Goal: Feedback & Contribution: Contribute content

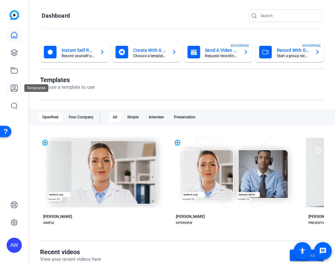
click at [10, 91] on link at bounding box center [14, 87] width 15 height 15
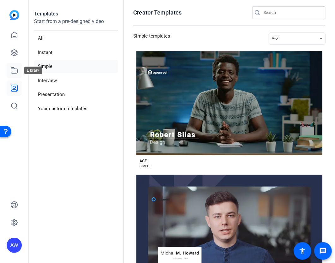
click at [15, 68] on icon at bounding box center [14, 70] width 6 height 6
click at [14, 52] on icon at bounding box center [14, 53] width 6 height 6
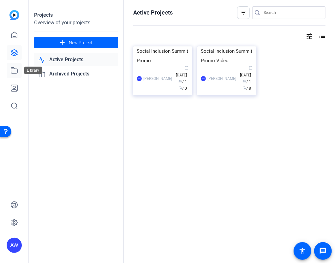
click at [18, 77] on link at bounding box center [14, 70] width 15 height 15
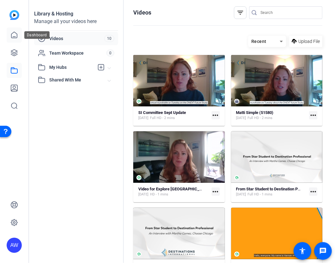
click at [18, 34] on link at bounding box center [14, 34] width 15 height 15
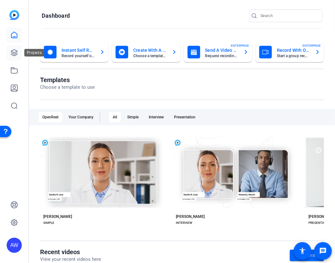
click at [16, 52] on icon at bounding box center [14, 53] width 8 height 8
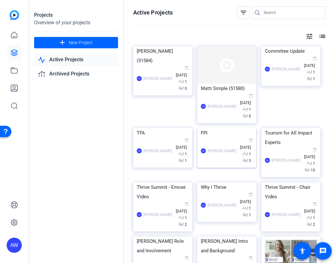
click at [209, 138] on div "FPI" at bounding box center [227, 132] width 52 height 9
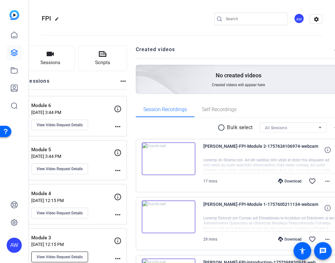
click at [79, 254] on span "View Video Request Details" at bounding box center [60, 256] width 46 height 5
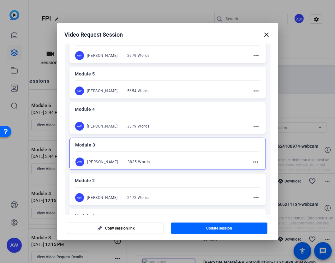
scroll to position [113, 0]
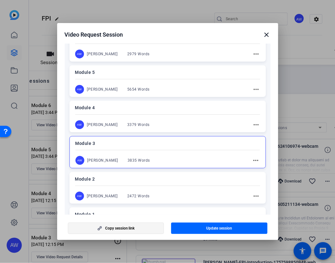
click at [115, 229] on span "Copy session link" at bounding box center [120, 228] width 30 height 5
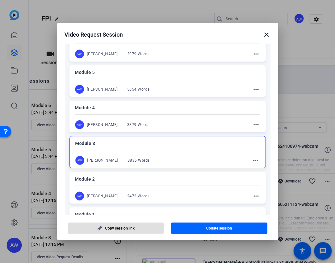
click at [120, 7] on div at bounding box center [167, 131] width 335 height 263
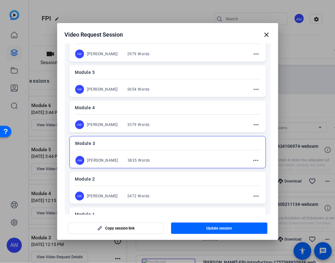
click at [264, 37] on mat-icon "close" at bounding box center [267, 35] width 8 height 8
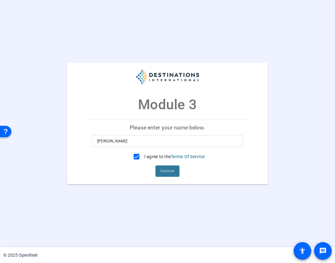
click at [171, 169] on span "Continue" at bounding box center [168, 170] width 14 height 9
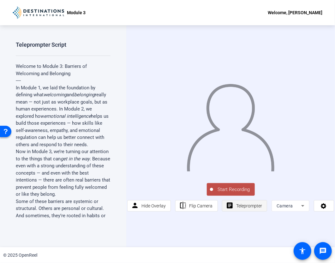
click at [261, 203] on span "Teleprompter" at bounding box center [249, 205] width 26 height 5
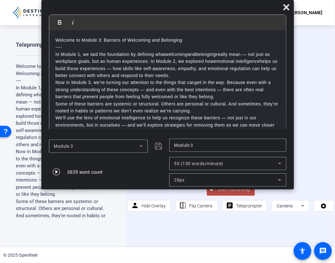
click at [219, 157] on div "5X (150 words/minute)" at bounding box center [227, 163] width 107 height 13
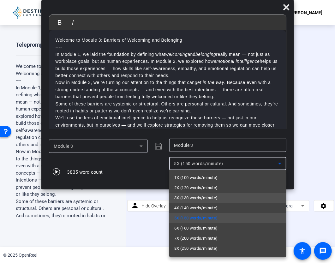
click at [208, 198] on span "3X (130 words/minute)" at bounding box center [196, 198] width 44 height 8
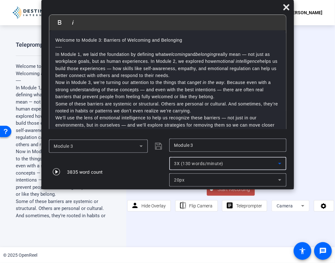
click at [217, 191] on span "Start Recording" at bounding box center [234, 189] width 42 height 7
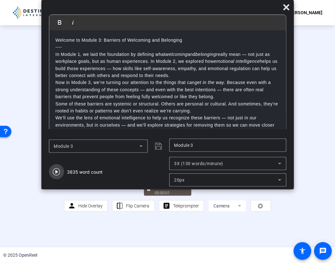
click at [57, 171] on icon "button" at bounding box center [57, 172] width 8 height 8
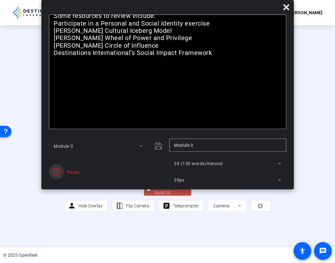
click at [57, 171] on icon "button" at bounding box center [57, 172] width 8 height 8
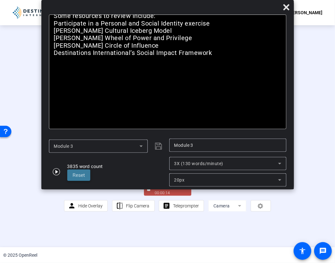
click at [75, 174] on span "Reset" at bounding box center [79, 175] width 12 height 6
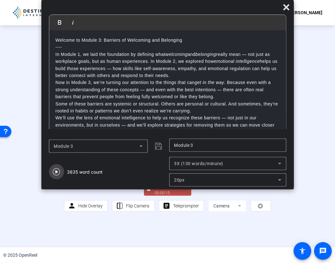
click at [56, 171] on icon "button" at bounding box center [56, 171] width 7 height 7
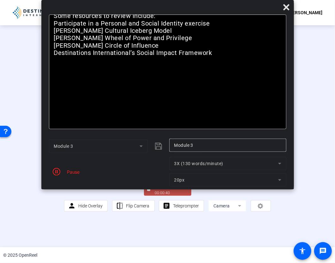
click at [163, 196] on div "00:00:40" at bounding box center [171, 193] width 32 height 6
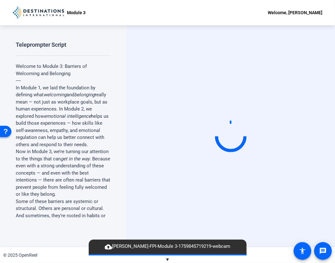
click at [178, 248] on span "cloud_upload Ava Wells-FPI-Module 3-1759845719219-webcam" at bounding box center [168, 247] width 132 height 8
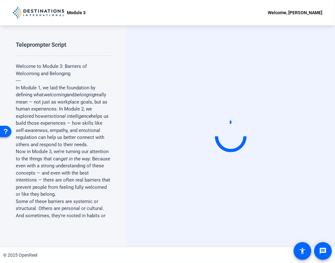
click at [167, 258] on div "© 2025 OpenReel" at bounding box center [167, 255] width 335 height 16
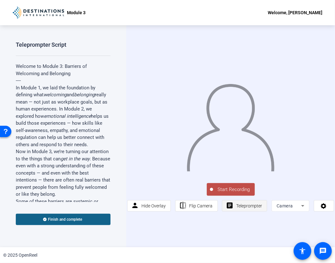
click at [236, 205] on span "Teleprompter" at bounding box center [249, 205] width 26 height 5
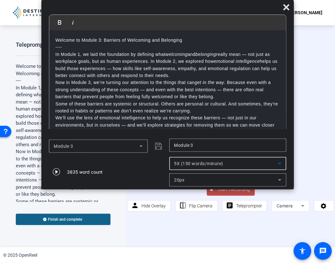
click at [222, 163] on span "5X (150 words/minute)" at bounding box center [198, 163] width 49 height 5
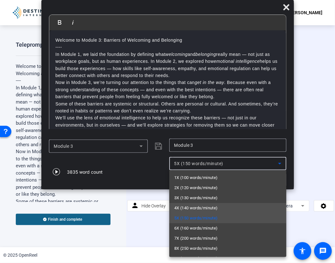
click at [210, 207] on span "4X (140 words/minute)" at bounding box center [196, 208] width 44 height 8
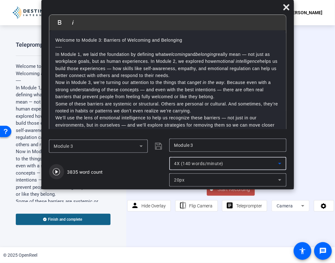
click at [55, 172] on icon "button" at bounding box center [56, 171] width 7 height 7
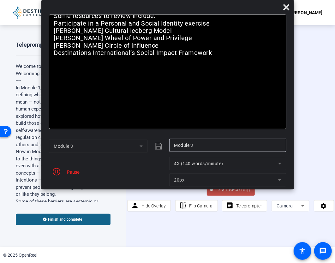
click at [55, 172] on icon "button" at bounding box center [57, 172] width 8 height 8
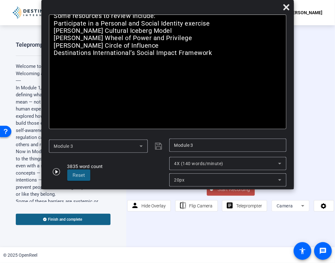
click at [225, 191] on span "Start Recording" at bounding box center [234, 189] width 42 height 7
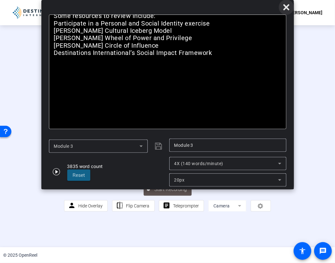
click at [284, 7] on icon at bounding box center [286, 7] width 8 height 8
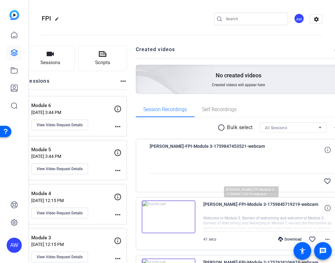
scroll to position [65, 0]
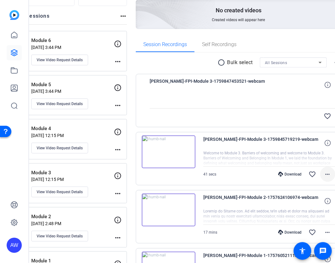
click at [320, 176] on span at bounding box center [327, 174] width 15 height 15
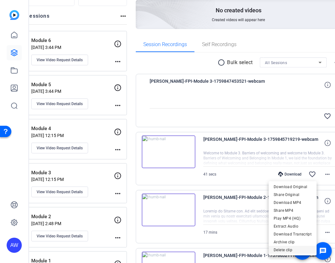
click at [281, 248] on span "Delete clip" at bounding box center [292, 250] width 38 height 8
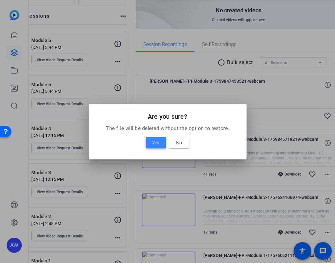
click at [156, 140] on span "Yes" at bounding box center [155, 143] width 7 height 8
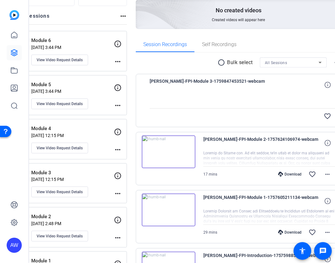
scroll to position [47, 0]
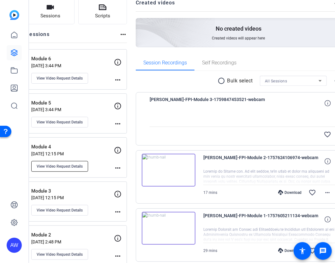
click at [81, 164] on span "View Video Request Details" at bounding box center [60, 166] width 46 height 5
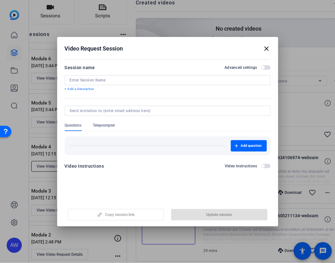
type input "Module 4"
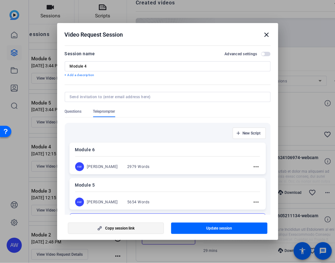
click at [92, 227] on span "button" at bounding box center [116, 227] width 96 height 15
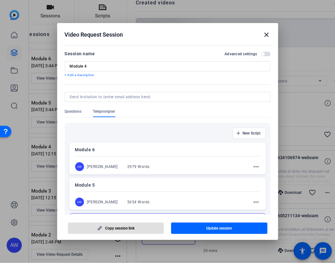
click at [266, 36] on mat-icon "close" at bounding box center [267, 35] width 8 height 8
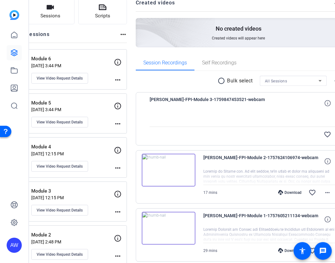
click at [226, 104] on span "[PERSON_NAME]-FPI-Module 3-1759847453521-webcam" at bounding box center [208, 103] width 117 height 15
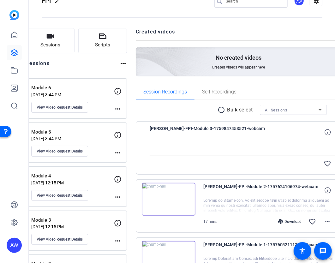
scroll to position [17, 0]
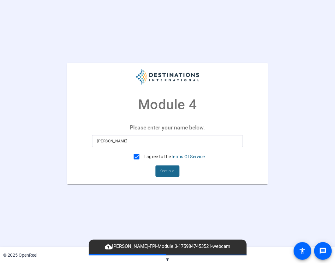
click at [168, 174] on span "Continue" at bounding box center [168, 170] width 14 height 9
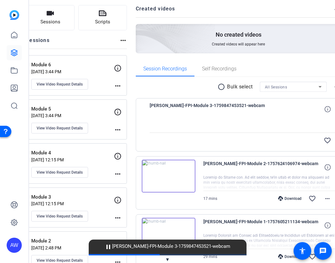
scroll to position [41, 0]
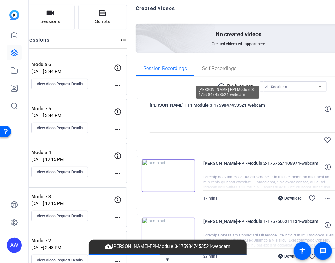
click at [208, 105] on span "[PERSON_NAME]-FPI-Module 3-1759847453521-webcam" at bounding box center [208, 108] width 117 height 15
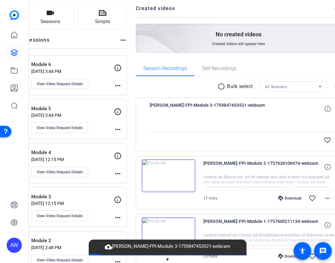
click at [205, 137] on div "favorite_border" at bounding box center [242, 139] width 185 height 15
click at [324, 108] on icon at bounding box center [327, 109] width 6 height 6
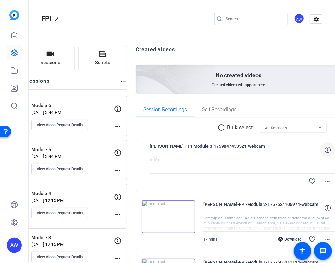
click at [324, 148] on icon at bounding box center [327, 150] width 6 height 6
click at [199, 147] on span "[PERSON_NAME]-FPI-Module 3-1759847453521-webcam" at bounding box center [208, 149] width 117 height 15
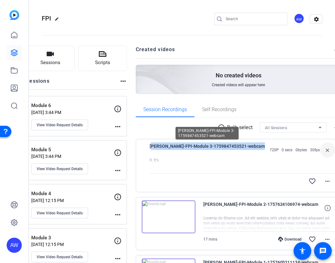
click at [199, 147] on span "[PERSON_NAME]-FPI-Module 3-1759847453521-webcam" at bounding box center [208, 149] width 117 height 15
click at [180, 156] on span "[PERSON_NAME]-FPI-Module 3-1759847453521-webcam" at bounding box center [208, 149] width 117 height 15
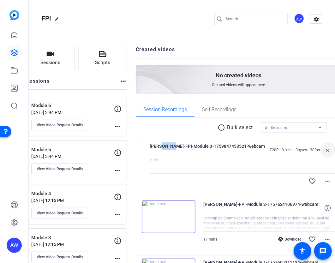
click at [180, 156] on span "[PERSON_NAME]-FPI-Module 3-1759847453521-webcam" at bounding box center [208, 149] width 117 height 15
click at [324, 179] on mat-icon "more_horiz" at bounding box center [328, 181] width 8 height 8
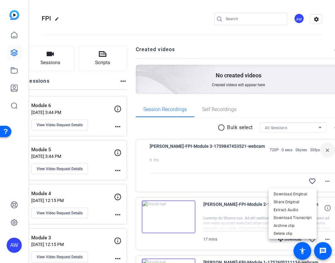
click at [271, 153] on div at bounding box center [167, 131] width 335 height 263
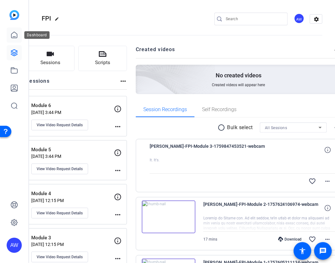
click at [13, 37] on icon at bounding box center [14, 35] width 8 height 8
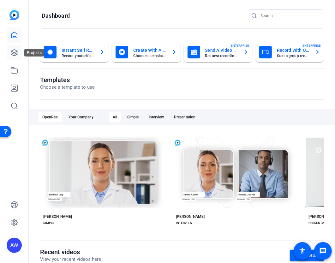
click at [11, 56] on link at bounding box center [14, 52] width 15 height 15
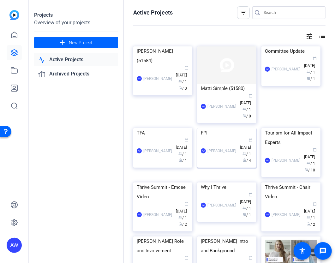
click at [212, 138] on div "FPI" at bounding box center [227, 132] width 52 height 9
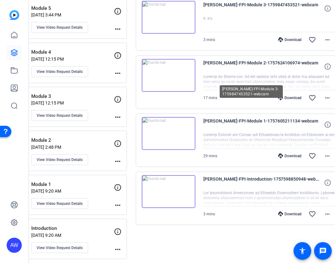
scroll to position [141, 0]
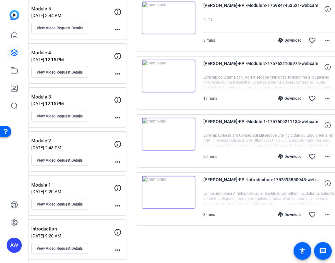
click at [181, 16] on img at bounding box center [169, 18] width 54 height 33
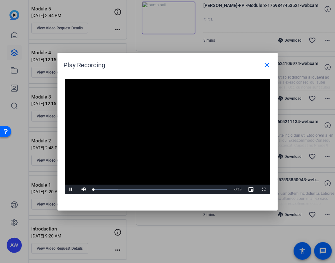
click at [162, 125] on video "Video Player" at bounding box center [167, 136] width 205 height 115
click at [265, 66] on mat-icon "close" at bounding box center [267, 65] width 8 height 8
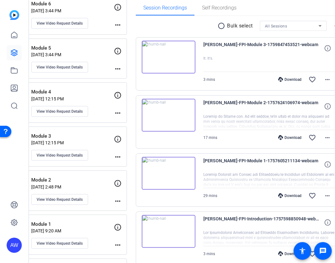
scroll to position [98, 0]
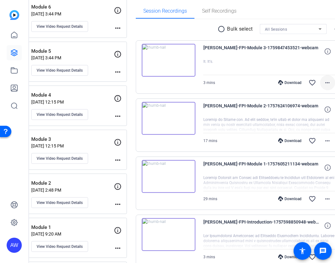
click at [324, 84] on mat-icon "more_horiz" at bounding box center [328, 83] width 8 height 8
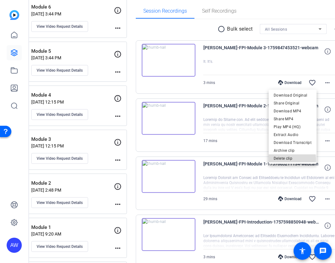
click at [281, 160] on span "Delete clip" at bounding box center [292, 159] width 38 height 8
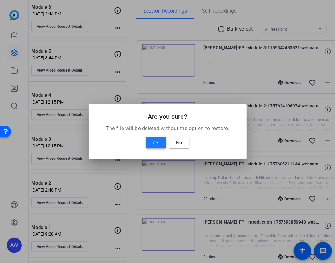
click at [158, 144] on span "Yes" at bounding box center [155, 143] width 7 height 8
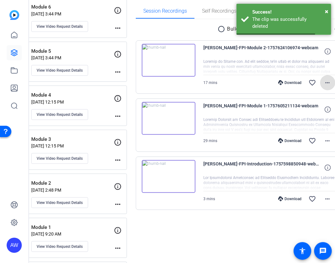
scroll to position [44, 0]
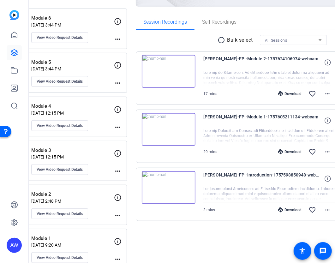
scroll to position [88, 0]
click at [83, 170] on span "View Video Request Details" at bounding box center [60, 169] width 46 height 5
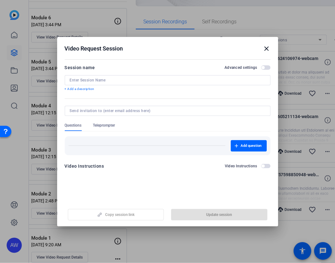
type input "Module 3"
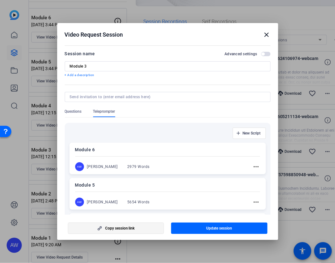
click at [120, 230] on span "Copy session link" at bounding box center [120, 228] width 30 height 5
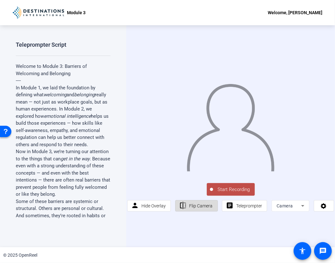
click at [205, 207] on span "Flip Camera" at bounding box center [200, 205] width 23 height 5
click at [206, 208] on span "Flip Camera" at bounding box center [200, 206] width 23 height 12
click at [206, 209] on span "Flip Camera" at bounding box center [200, 206] width 23 height 12
click at [248, 205] on span "Teleprompter" at bounding box center [249, 205] width 26 height 5
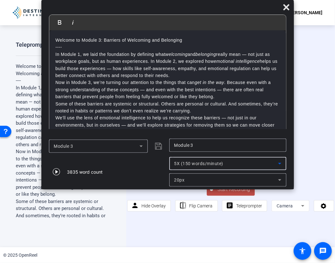
click at [239, 164] on div "5X (150 words/minute)" at bounding box center [226, 164] width 104 height 8
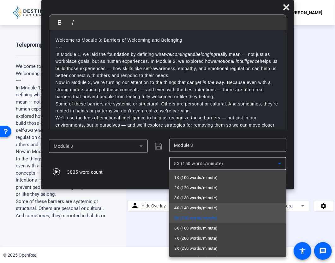
click at [226, 209] on mat-option "4X (140 words/minute)" at bounding box center [227, 208] width 117 height 10
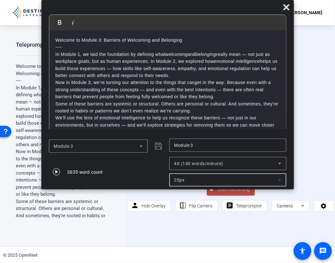
click at [179, 178] on span "20px" at bounding box center [179, 179] width 10 height 5
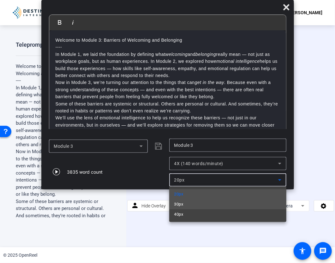
click at [187, 205] on mat-option "30px" at bounding box center [227, 204] width 117 height 10
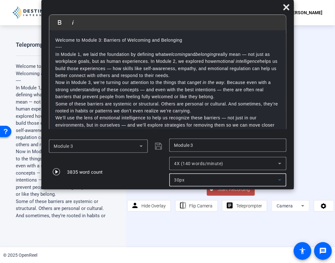
click at [154, 178] on div "3835 word count" at bounding box center [107, 172] width 117 height 30
click at [246, 192] on span "Start Recording" at bounding box center [234, 189] width 42 height 7
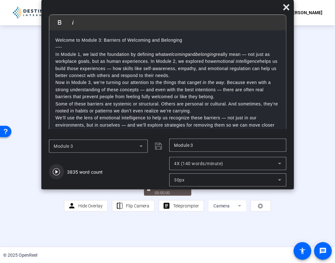
click at [56, 171] on icon "button" at bounding box center [56, 171] width 7 height 7
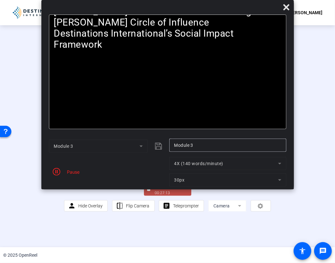
drag, startPoint x: 56, startPoint y: 171, endPoint x: 56, endPoint y: 181, distance: 10.1
click at [56, 181] on div "Pause" at bounding box center [107, 172] width 117 height 30
click at [56, 172] on icon "button" at bounding box center [57, 172] width 8 height 8
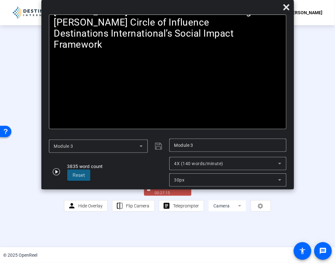
click at [171, 190] on div "Stop Recording" at bounding box center [171, 186] width 32 height 7
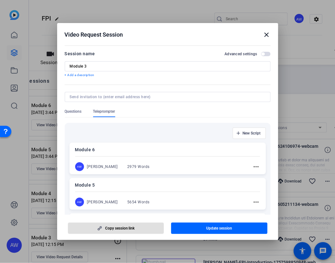
scroll to position [88, 0]
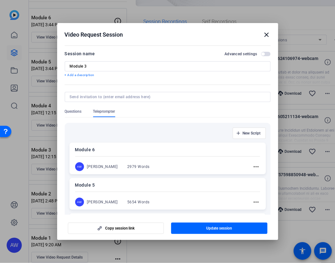
click at [265, 35] on mat-icon "close" at bounding box center [267, 35] width 8 height 8
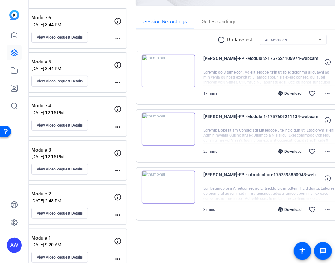
scroll to position [0, 0]
